Goal: Find specific page/section: Find specific page/section

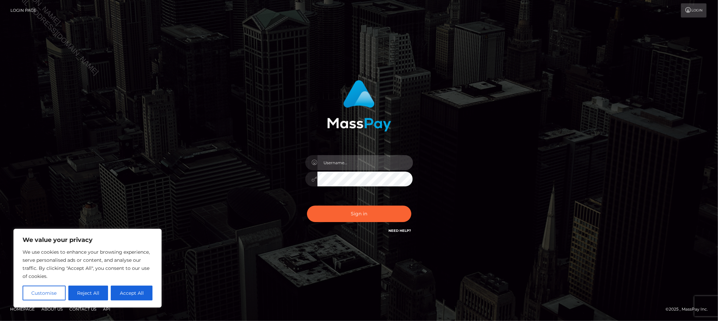
click at [364, 160] on input "text" at bounding box center [365, 162] width 96 height 15
type input "Allyssa"
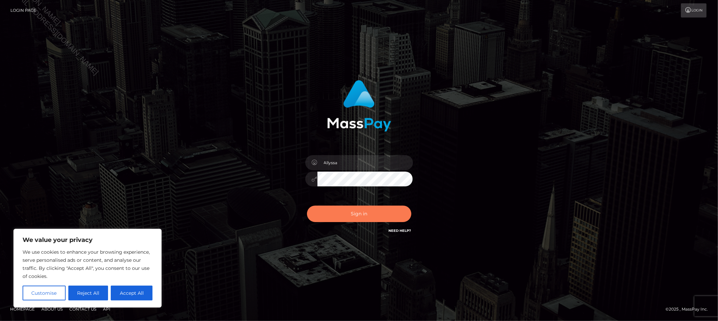
click at [339, 216] on button "Sign in" at bounding box center [359, 214] width 104 height 16
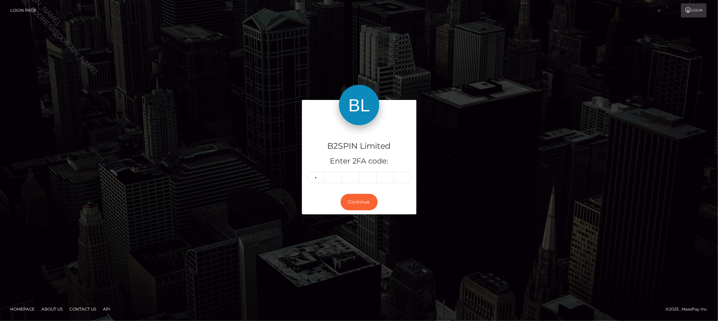
type input "9"
type input "0"
type input "5"
type input "7"
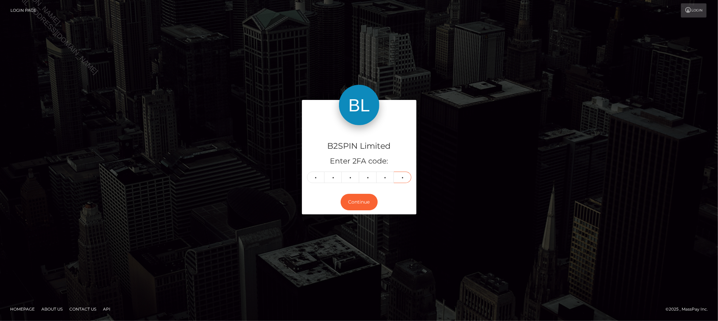
type input "6"
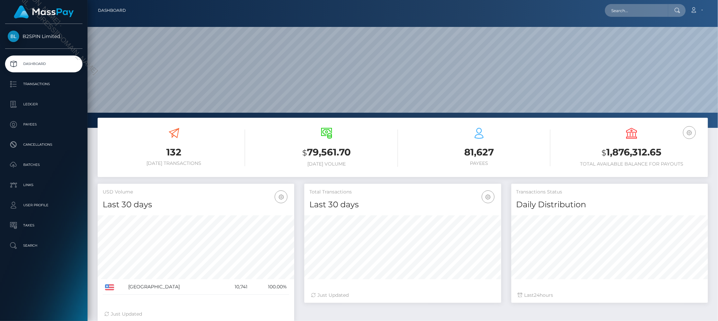
scroll to position [119, 197]
click at [650, 13] on input "text" at bounding box center [636, 10] width 63 height 13
paste input "3585179"
click at [637, 12] on input "3585179" at bounding box center [636, 10] width 63 height 13
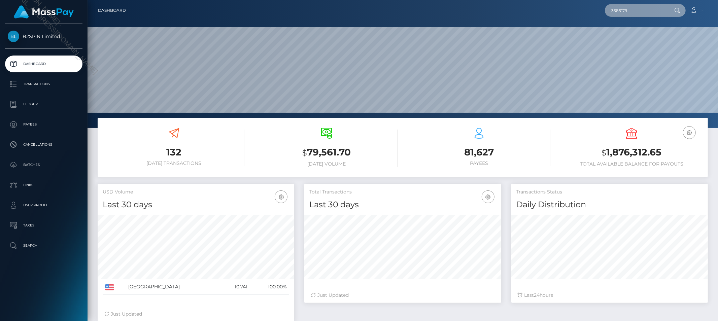
paste input "4325bf46-db75-4186-8cf3-77fac7a22960"
click at [650, 8] on input "4325bf46-db75-4186-8cf3-77fac7a22960" at bounding box center [636, 10] width 63 height 13
paste input "2103519533"
type input "2103519533"
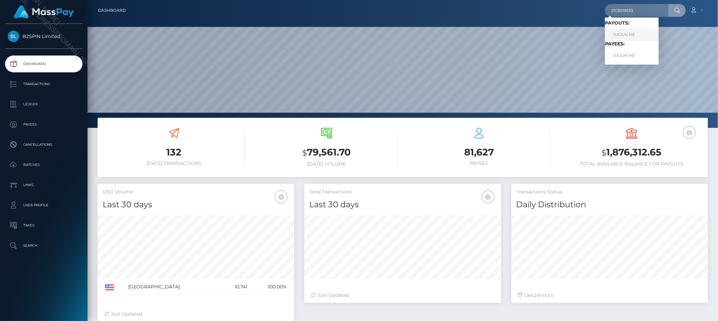
click at [628, 35] on link "JIAJUN HE" at bounding box center [632, 35] width 54 height 12
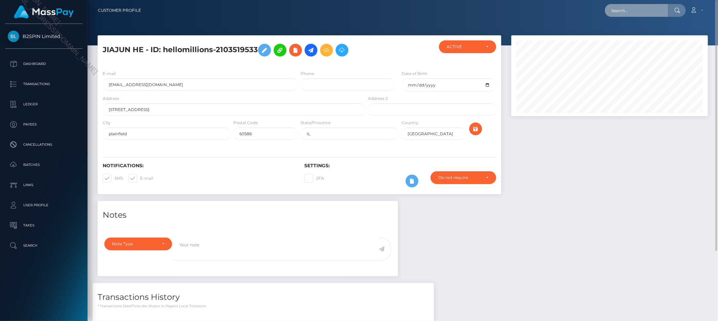
click at [642, 9] on input "text" at bounding box center [636, 10] width 63 height 13
paste input "2103519533"
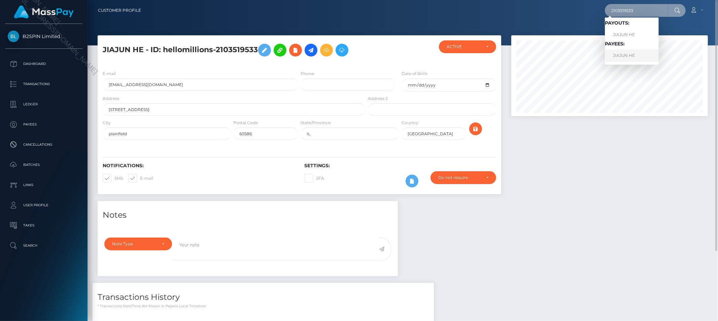
type input "2103519533"
click at [626, 56] on link "JIAJUN HE" at bounding box center [632, 55] width 54 height 12
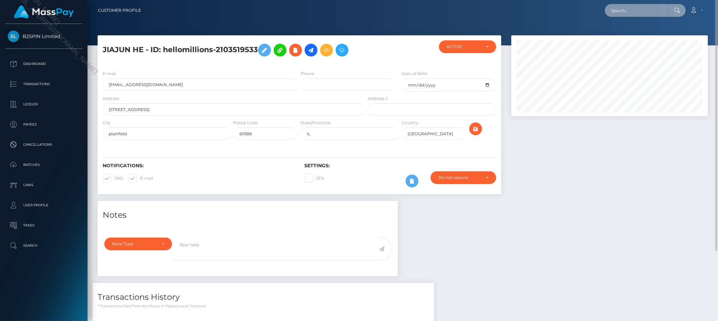
click at [623, 5] on input "text" at bounding box center [636, 10] width 63 height 13
paste input "[EMAIL_ADDRESS][DOMAIN_NAME]"
type input "[EMAIL_ADDRESS][DOMAIN_NAME]"
click at [628, 36] on link "JIAJUN HE" at bounding box center [632, 35] width 54 height 12
click at [634, 11] on input "text" at bounding box center [636, 10] width 63 height 13
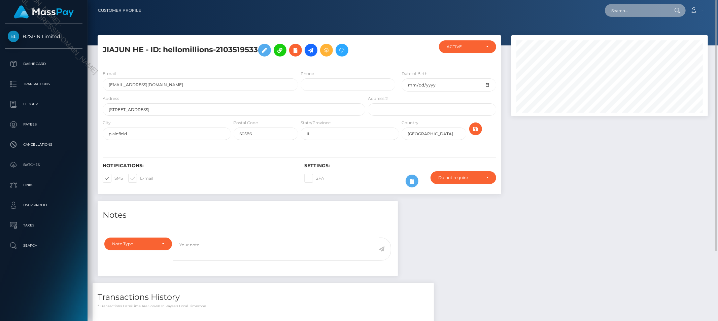
paste input "jiajun he"
type input "jiajun he"
click at [637, 34] on link "JIAJUN HE" at bounding box center [632, 35] width 54 height 12
